Goal: Navigation & Orientation: Find specific page/section

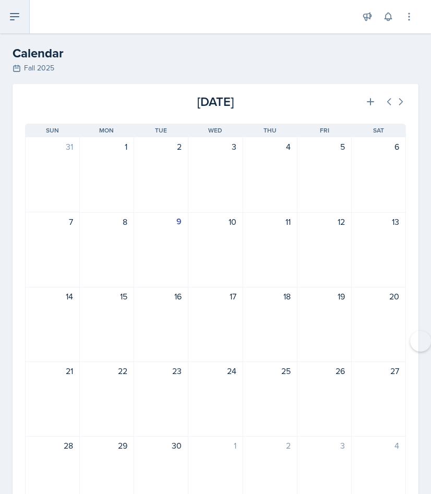
click at [14, 28] on button at bounding box center [15, 16] width 30 height 33
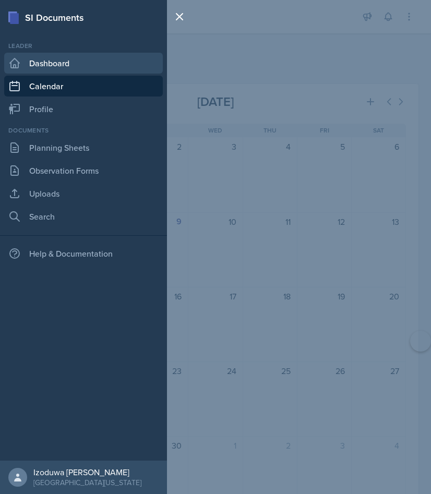
click at [38, 60] on link "Dashboard" at bounding box center [83, 63] width 159 height 21
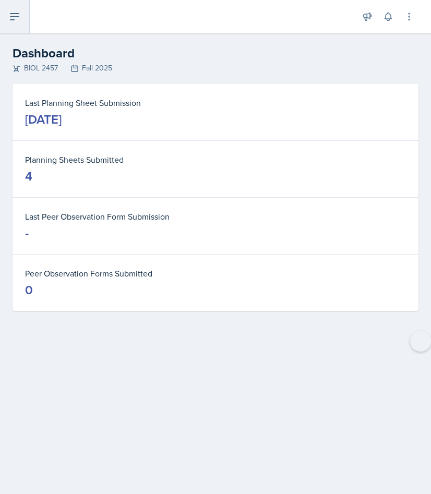
click at [13, 19] on icon at bounding box center [14, 16] width 13 height 13
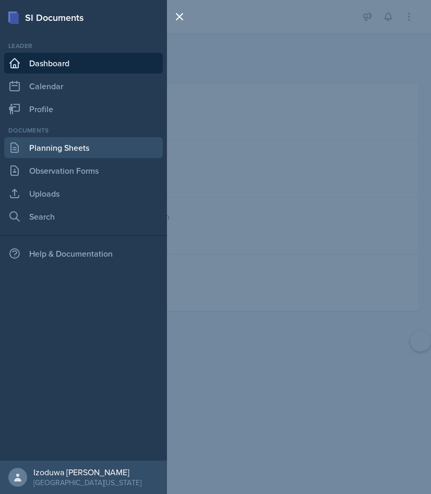
click at [58, 145] on link "Planning Sheets" at bounding box center [83, 147] width 159 height 21
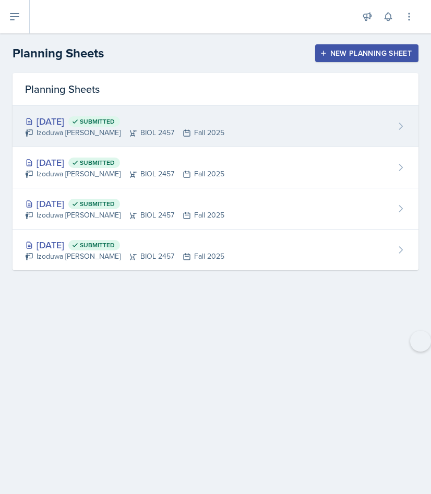
click at [40, 130] on div "Izoduwa Omoruyi BIOL 2457 Fall 2025" at bounding box center [124, 132] width 199 height 11
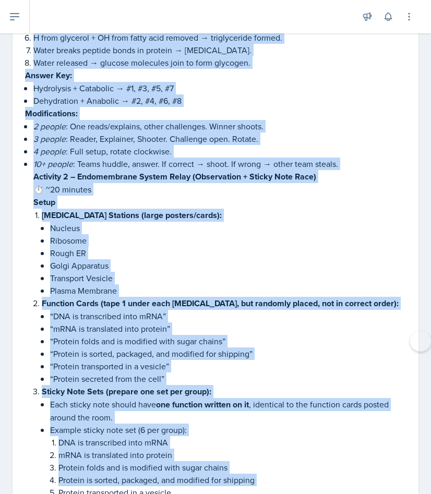
scroll to position [873, 0]
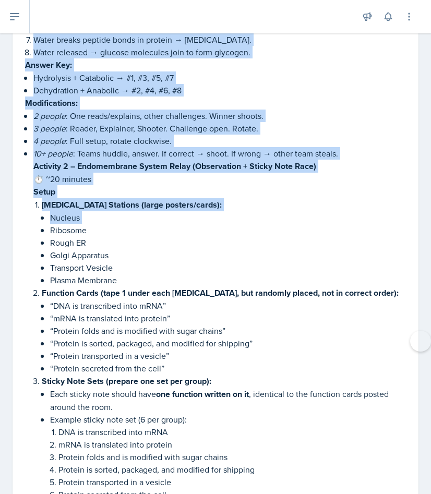
drag, startPoint x: 22, startPoint y: 222, endPoint x: 49, endPoint y: 238, distance: 31.4
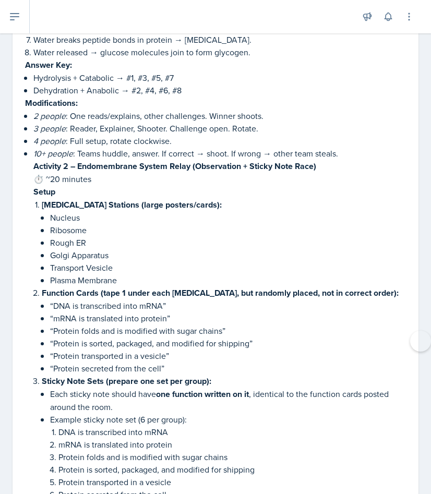
click at [58, 236] on p "Ribosome" at bounding box center [228, 230] width 356 height 13
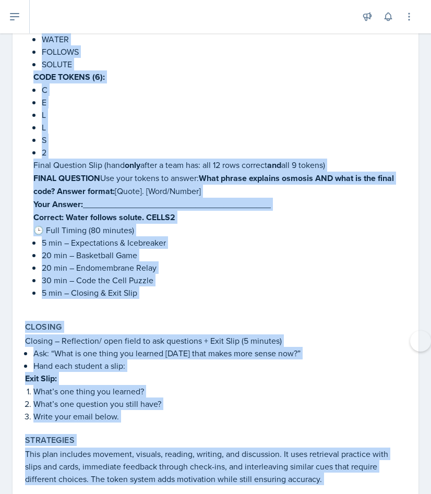
scroll to position [2769, 0]
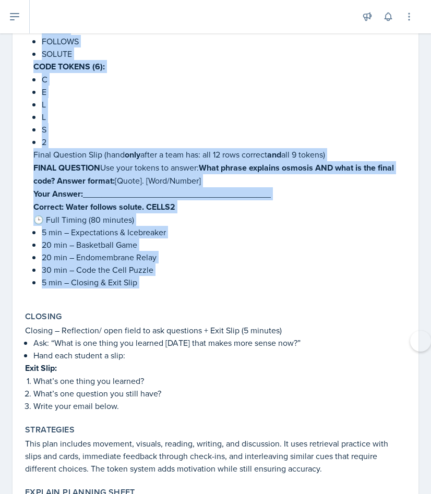
drag, startPoint x: 27, startPoint y: 121, endPoint x: 96, endPoint y: 275, distance: 169.1
copy div "20 min) | Activity 1 – “Build It or Break It” Basketball Game Purpose: Reinforc…"
